Goal: Information Seeking & Learning: Learn about a topic

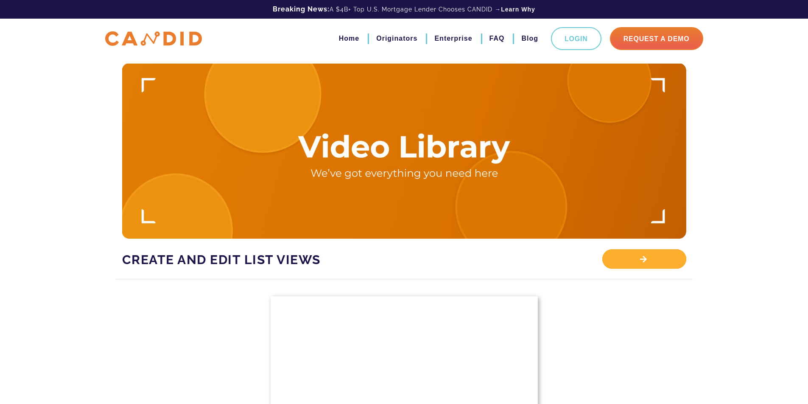
click at [657, 257] on div "View Library" at bounding box center [644, 259] width 84 height 20
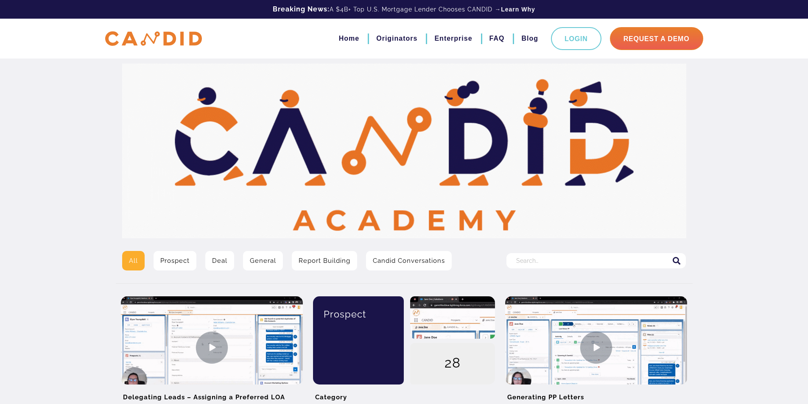
click at [311, 255] on link "Report Building" at bounding box center [324, 261] width 65 height 20
